Goal: Navigation & Orientation: Find specific page/section

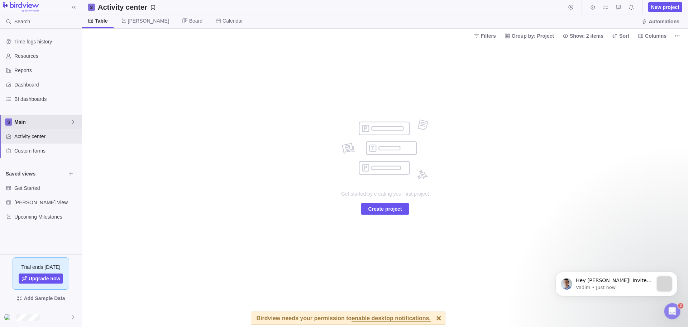
click at [21, 123] on span "Main" at bounding box center [42, 121] width 56 height 7
click at [30, 152] on span "Professional Services" at bounding box center [41, 151] width 44 height 7
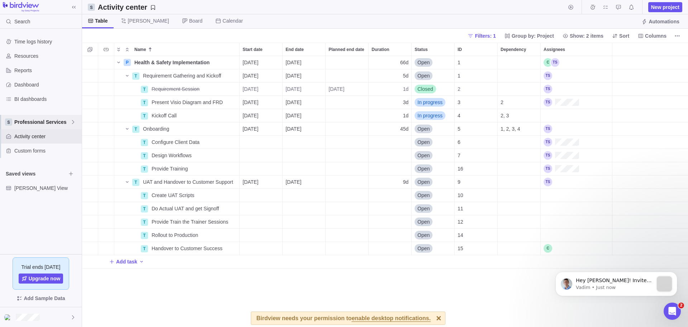
scroll to position [6, 6]
click at [433, 317] on div at bounding box center [439, 317] width 13 height 13
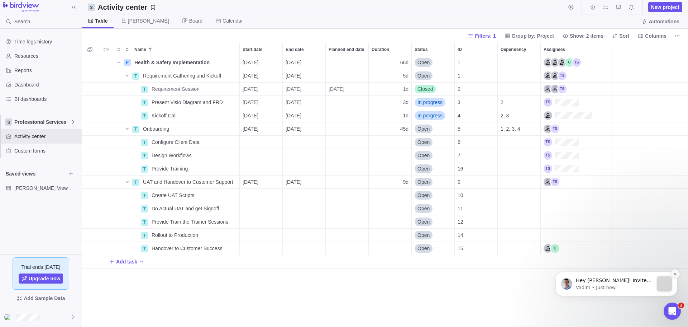
click at [675, 273] on icon "Dismiss notification" at bounding box center [675, 274] width 4 height 4
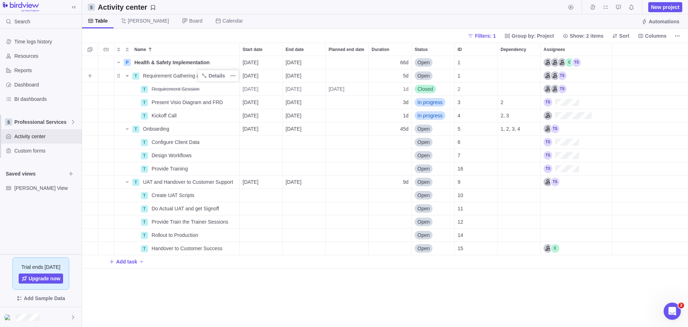
click at [128, 75] on icon "Name" at bounding box center [127, 76] width 6 height 6
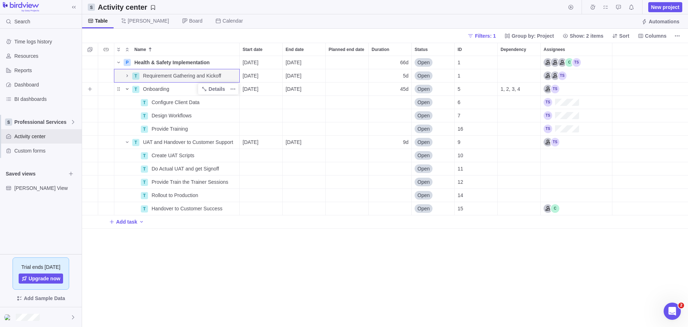
click at [128, 89] on icon "Name" at bounding box center [127, 89] width 6 height 6
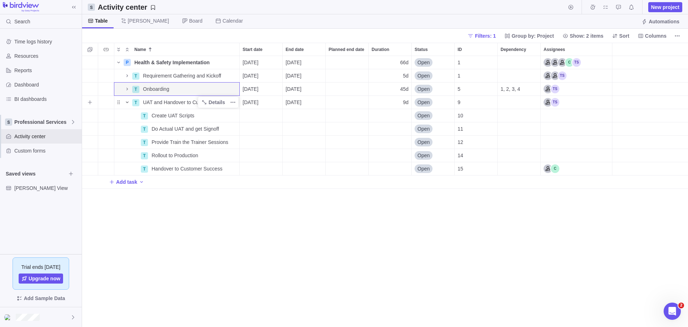
click at [128, 102] on icon "Name" at bounding box center [127, 101] width 3 height 1
